Goal: Navigation & Orientation: Understand site structure

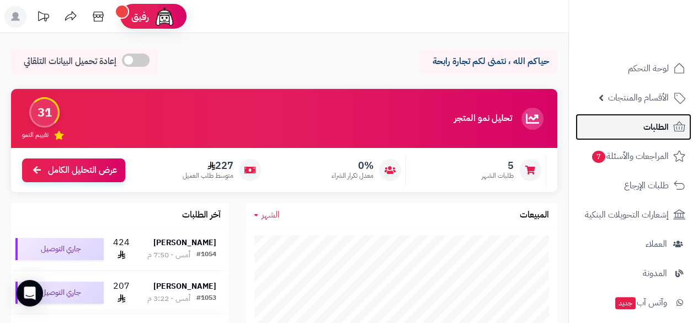
click at [651, 121] on span "الطلبات" at bounding box center [656, 126] width 25 height 15
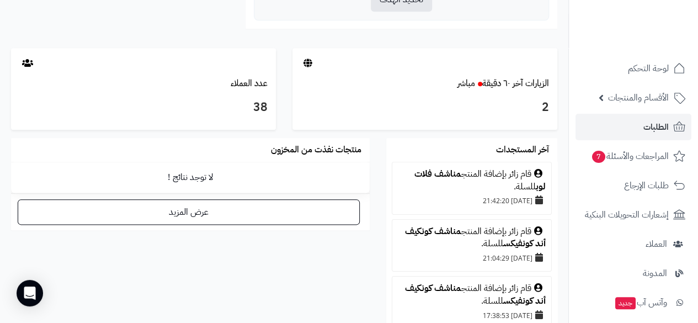
scroll to position [554, 0]
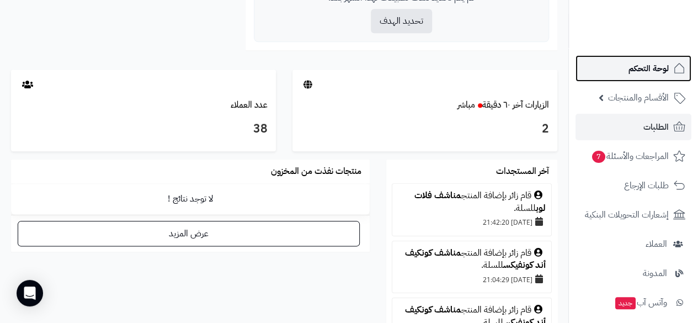
click at [646, 73] on span "لوحة التحكم" at bounding box center [649, 68] width 40 height 15
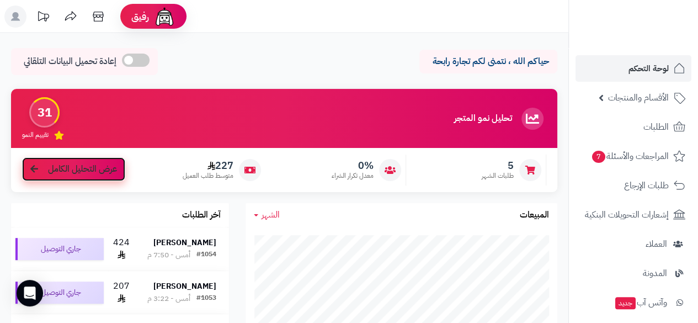
click at [35, 173] on icon at bounding box center [34, 169] width 8 height 9
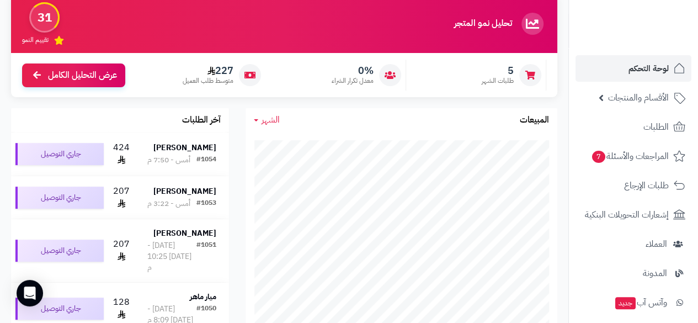
scroll to position [85, 0]
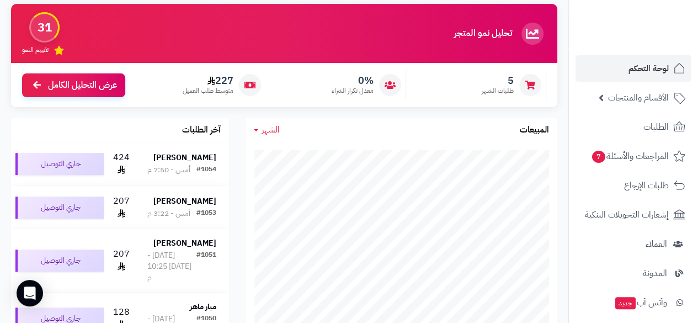
click at [45, 31] on div "31" at bounding box center [44, 27] width 30 height 30
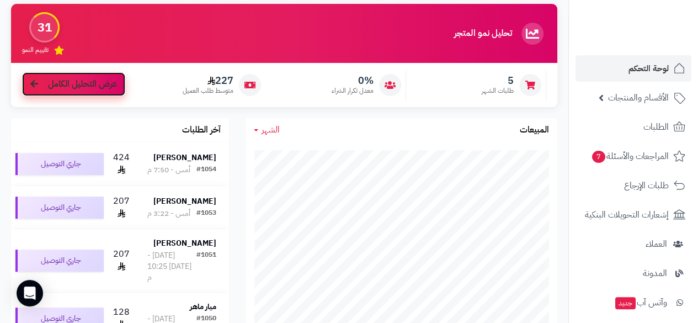
click at [62, 89] on span "عرض التحليل الكامل" at bounding box center [82, 84] width 69 height 13
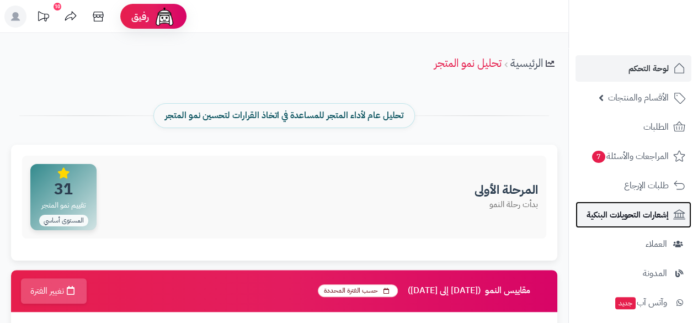
click at [650, 212] on span "إشعارات التحويلات البنكية" at bounding box center [628, 214] width 82 height 15
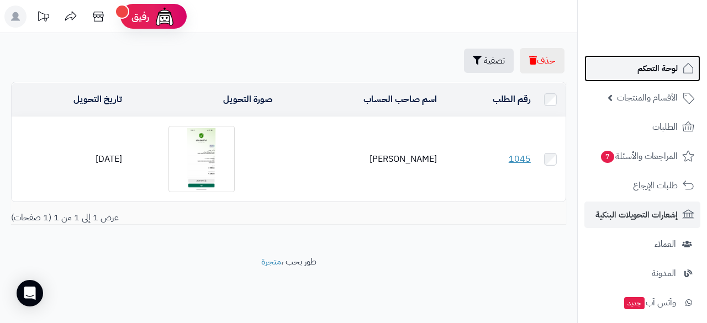
click at [653, 68] on span "لوحة التحكم" at bounding box center [657, 68] width 40 height 15
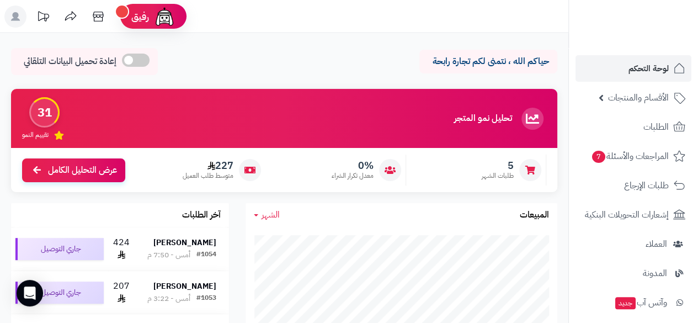
click at [697, 317] on ul "لوحة التحكم الأقسام والمنتجات المنتجات مخزون الخيارات الأقسام الماركات مواصفات …" at bounding box center [633, 287] width 129 height 465
click at [632, 67] on span "لوحة التحكم" at bounding box center [649, 68] width 40 height 15
drag, startPoint x: 573, startPoint y: 207, endPoint x: 571, endPoint y: 222, distance: 15.1
click at [571, 222] on nav "لوحة التحكم الأقسام والمنتجات المنتجات مخزون الخيارات الأقسام الماركات مواصفات …" at bounding box center [634, 175] width 130 height 323
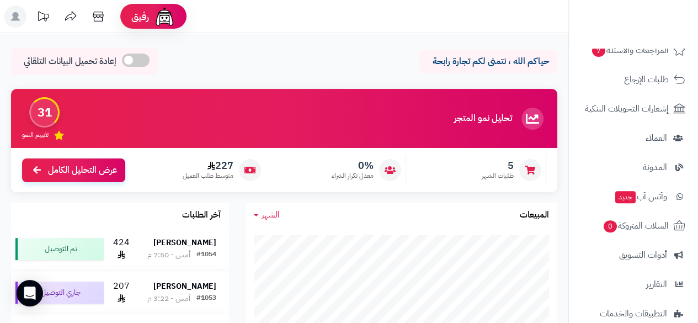
scroll to position [130, 0]
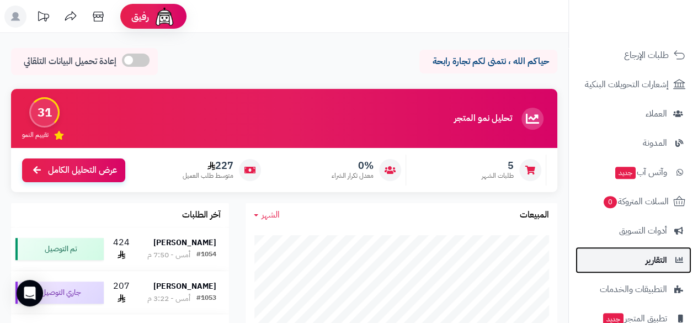
click at [661, 269] on link "التقارير" at bounding box center [634, 260] width 116 height 27
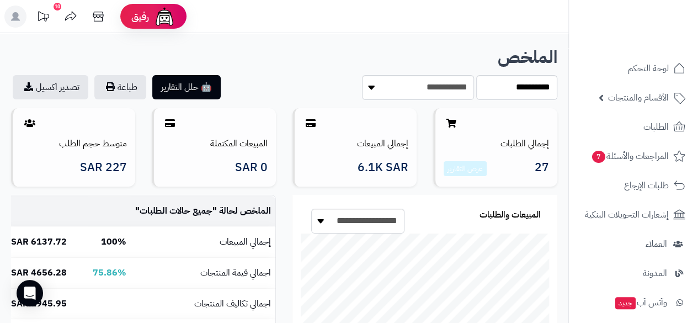
click at [698, 317] on ul "لوحة التحكم الأقسام والمنتجات المنتجات مخزون الخيارات الأقسام الماركات مواصفات …" at bounding box center [633, 287] width 129 height 465
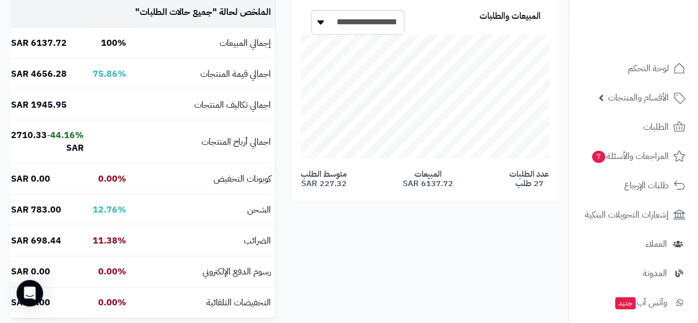
scroll to position [481, 0]
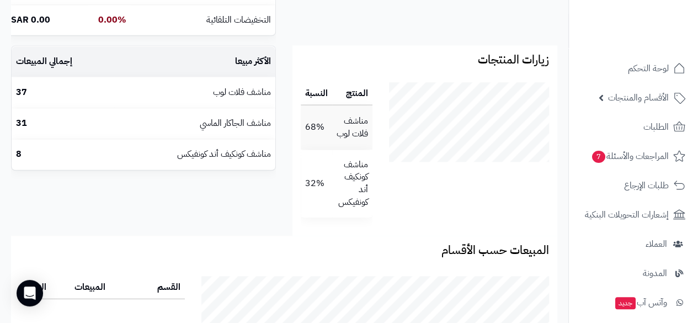
click at [565, 202] on div "زيارات المنتجات المنتج النسبة مناشف فلات لوب 68% مناشف كونكيف أند كونفيكس 32%" at bounding box center [425, 140] width 282 height 190
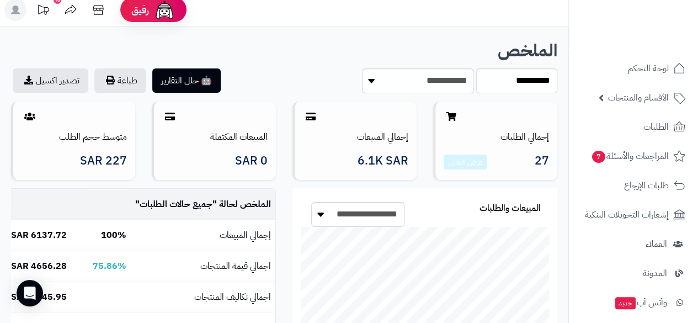
scroll to position [0, 0]
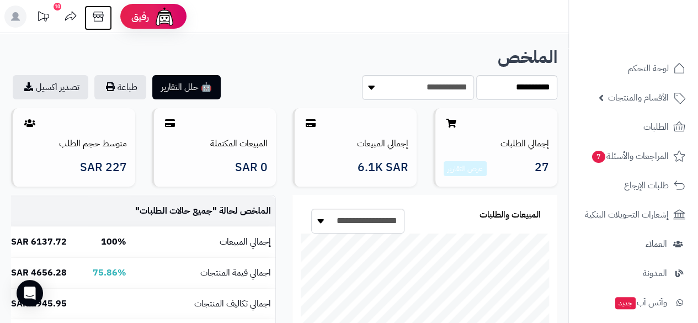
click at [98, 18] on icon at bounding box center [98, 17] width 22 height 22
